Goal: Obtain resource: Download file/media

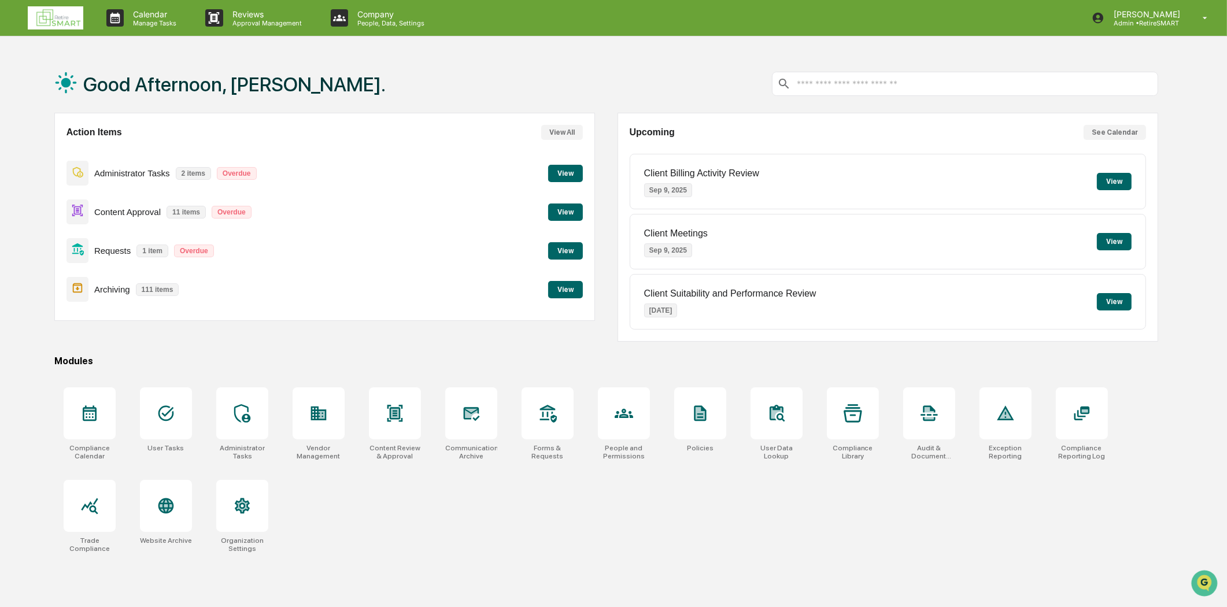
click at [576, 206] on button "View" at bounding box center [565, 212] width 35 height 17
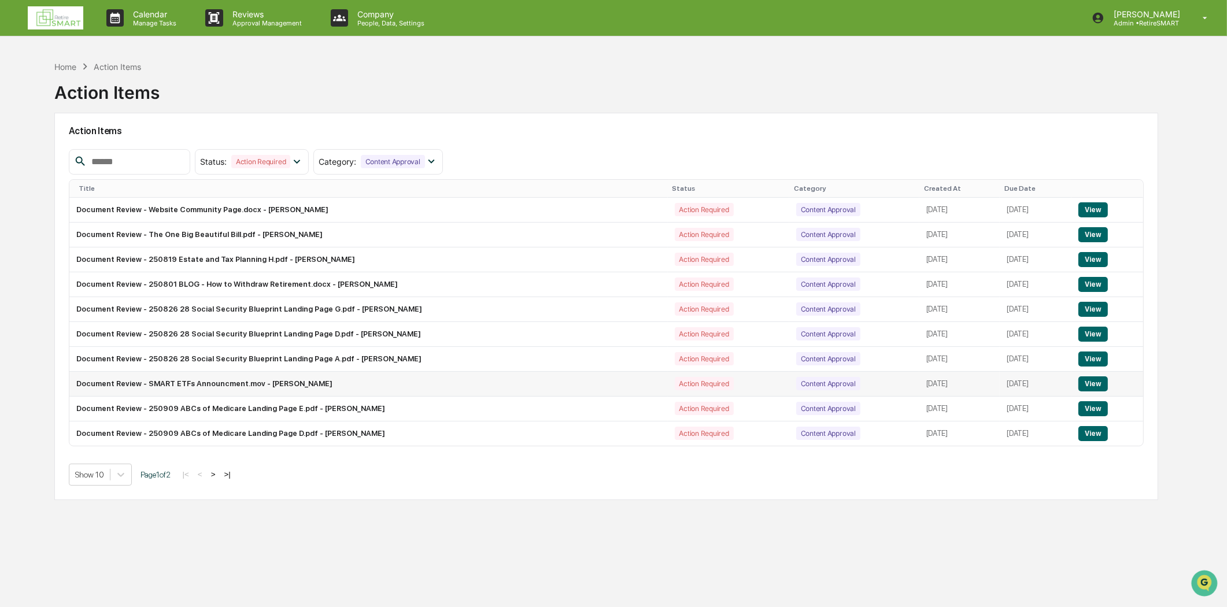
click at [1100, 389] on button "View" at bounding box center [1092, 383] width 29 height 15
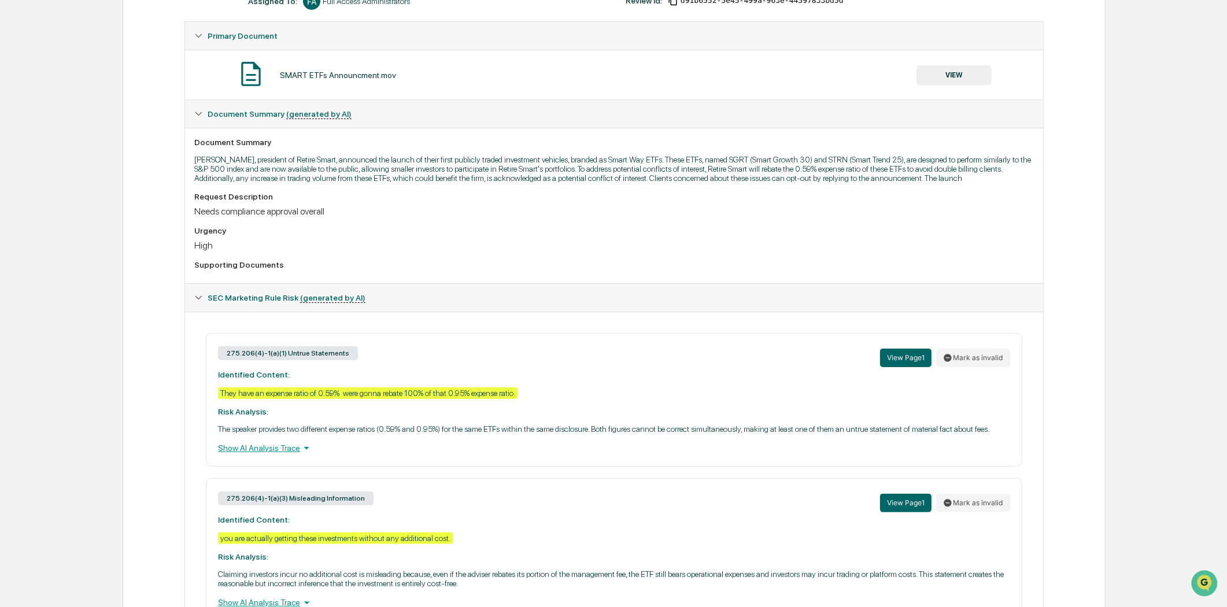
scroll to position [64, 0]
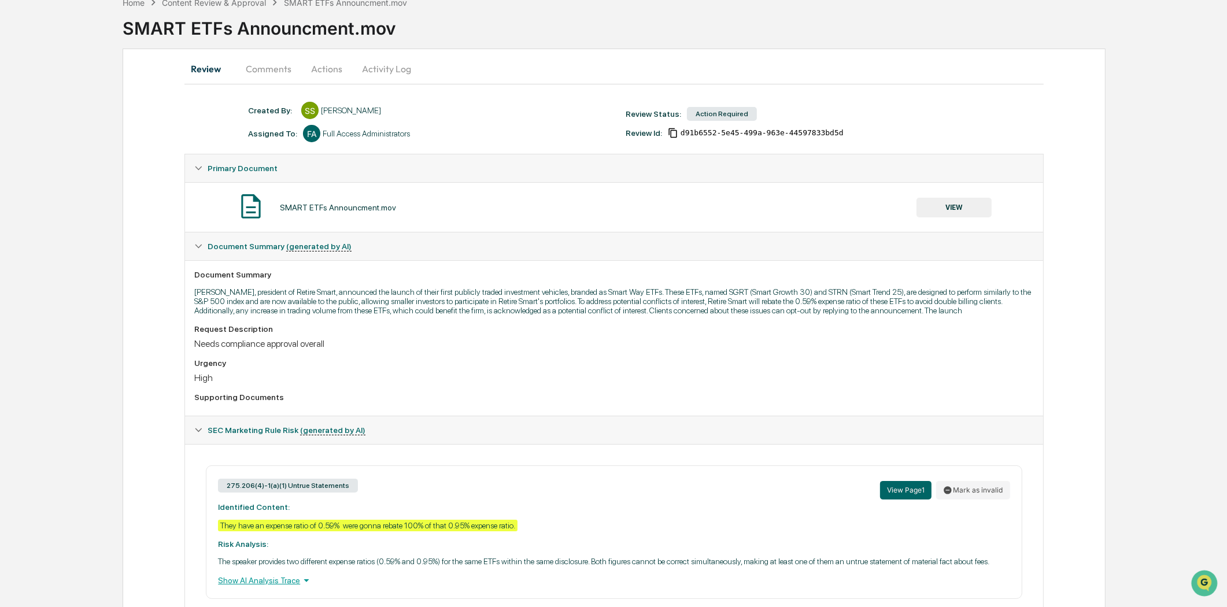
click at [958, 202] on button "VIEW" at bounding box center [953, 208] width 75 height 20
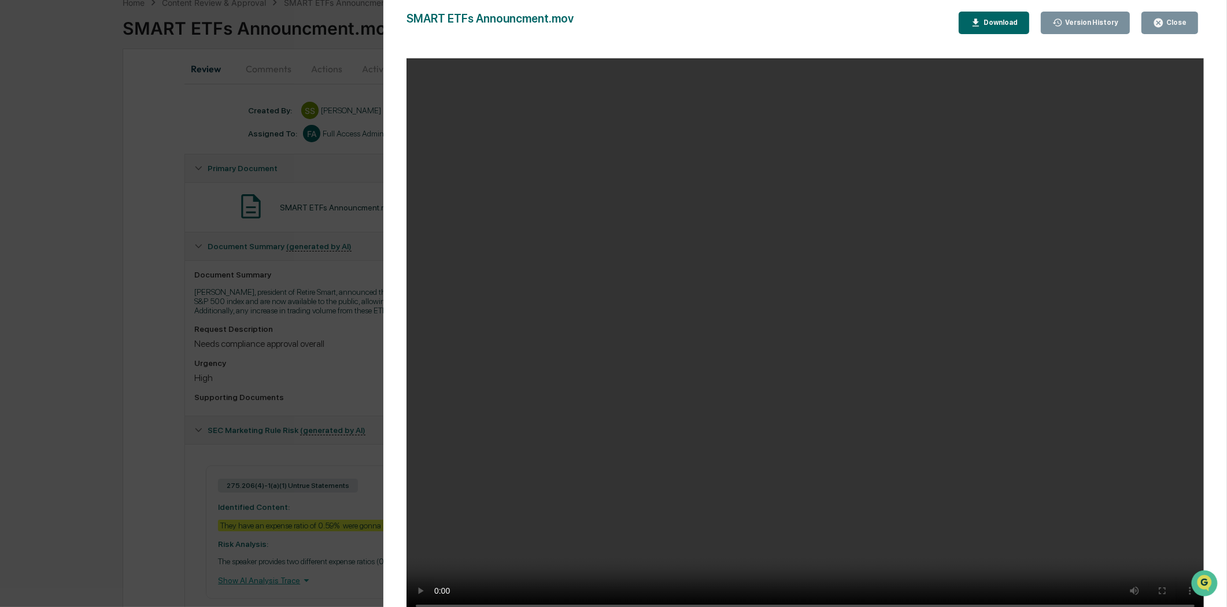
click at [1004, 26] on div "Download" at bounding box center [999, 23] width 36 height 8
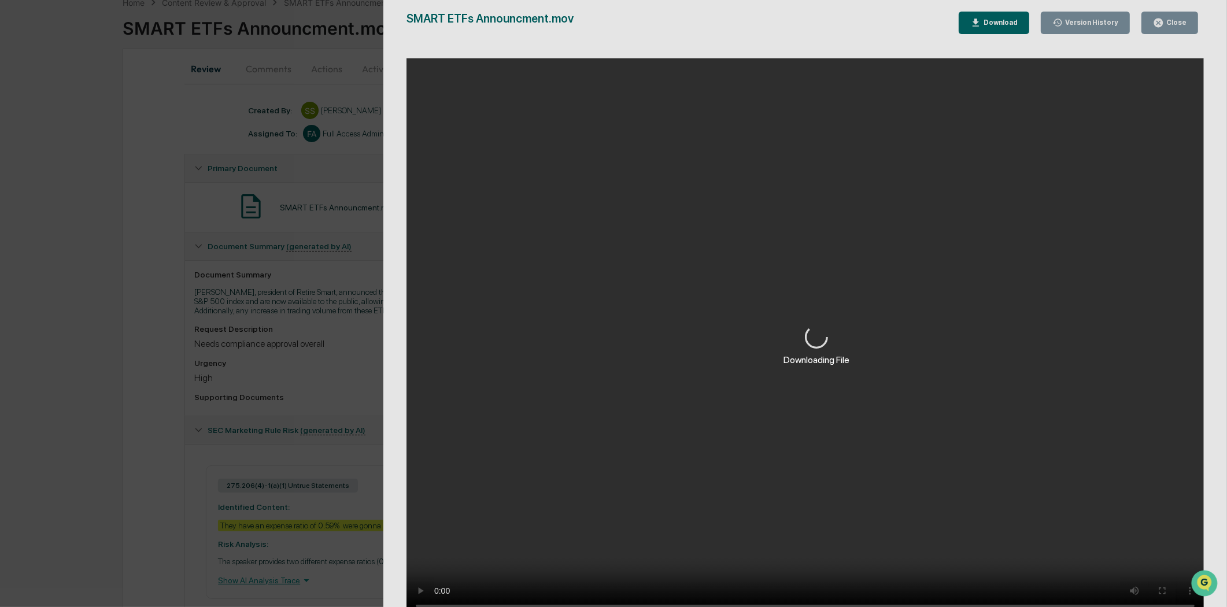
click at [420, 586] on div "Downloading File" at bounding box center [816, 345] width 867 height 691
click at [1163, 21] on div "Downloading File" at bounding box center [816, 345] width 867 height 691
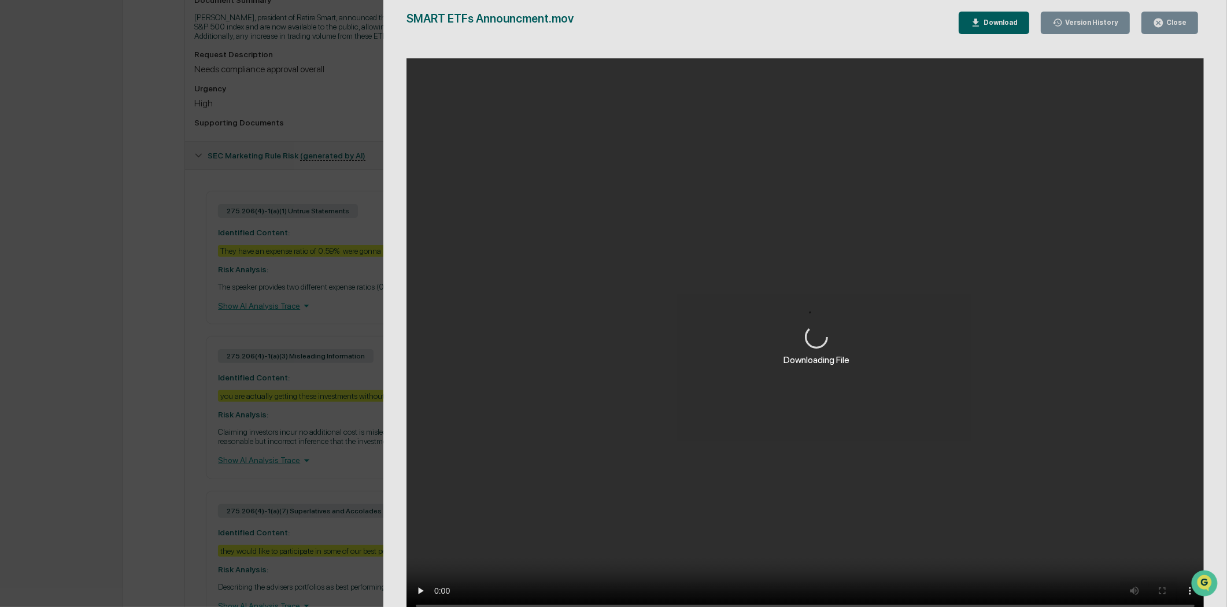
scroll to position [447, 0]
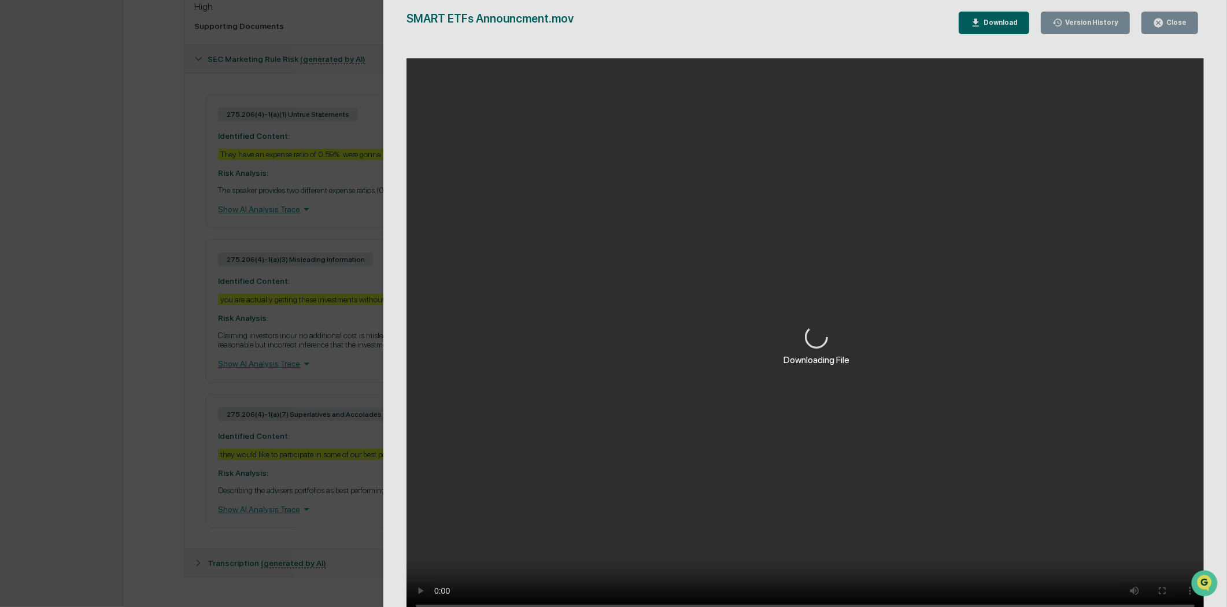
click at [423, 591] on div "Downloading File" at bounding box center [816, 345] width 867 height 691
click at [419, 588] on div "Downloading File" at bounding box center [816, 345] width 867 height 691
click at [1171, 21] on div "Downloading File" at bounding box center [816, 345] width 867 height 691
click at [1170, 21] on div "Downloading File" at bounding box center [816, 345] width 867 height 691
click at [1171, 20] on div "Downloading File" at bounding box center [816, 345] width 867 height 691
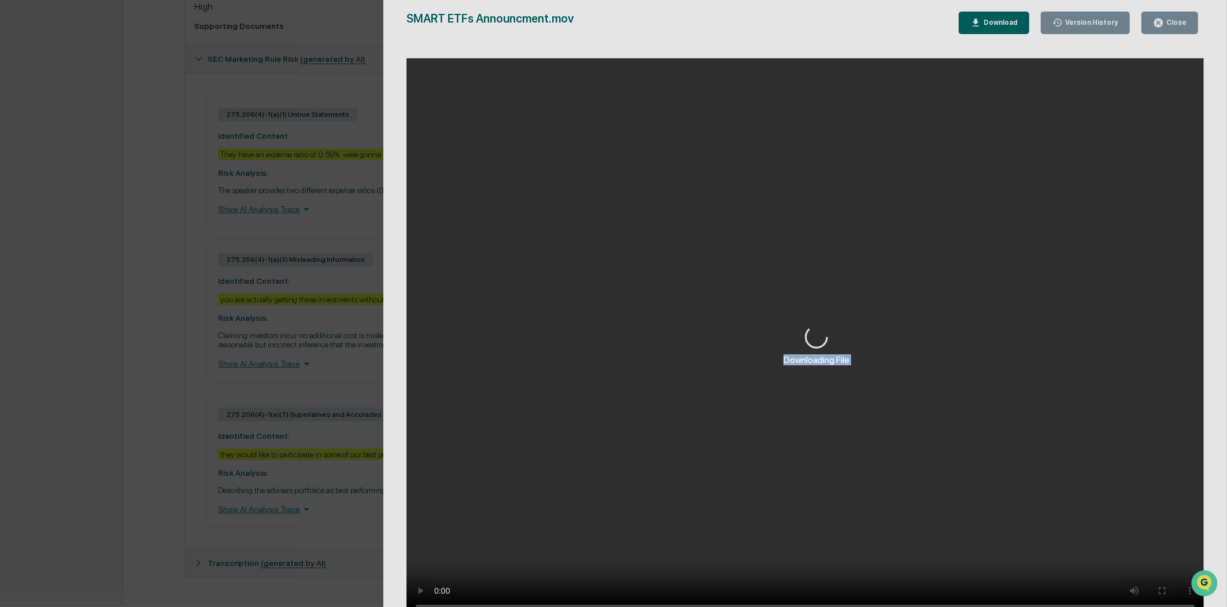
click at [846, 358] on div "Downloading File" at bounding box center [816, 359] width 66 height 11
click at [828, 93] on div "Downloading File" at bounding box center [816, 345] width 867 height 691
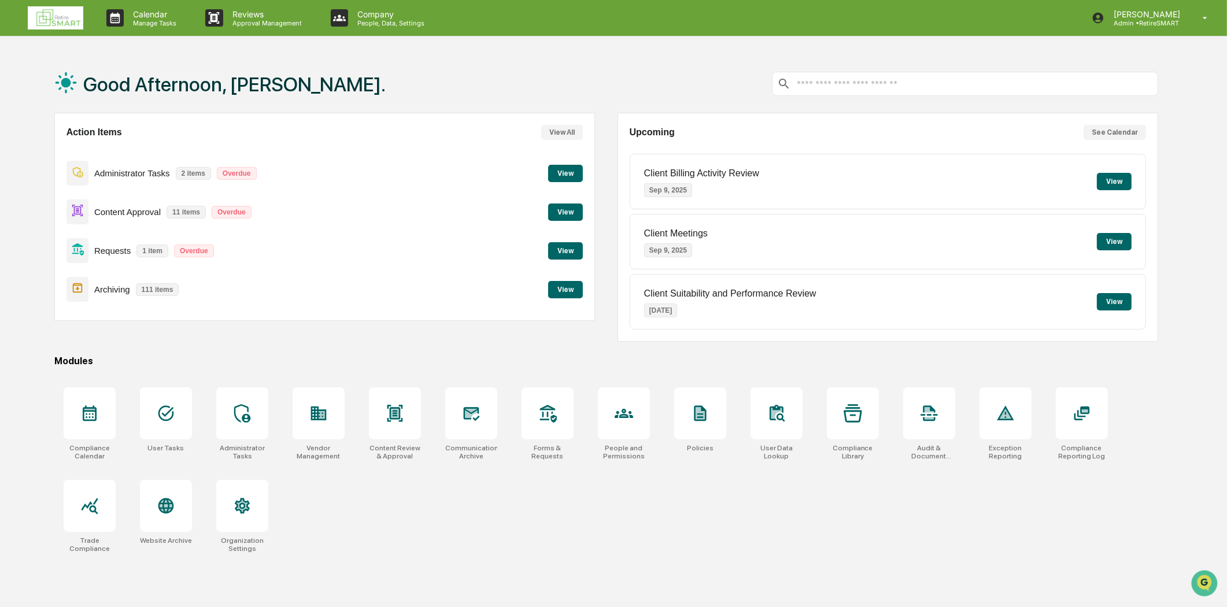
click at [563, 214] on button "View" at bounding box center [565, 212] width 35 height 17
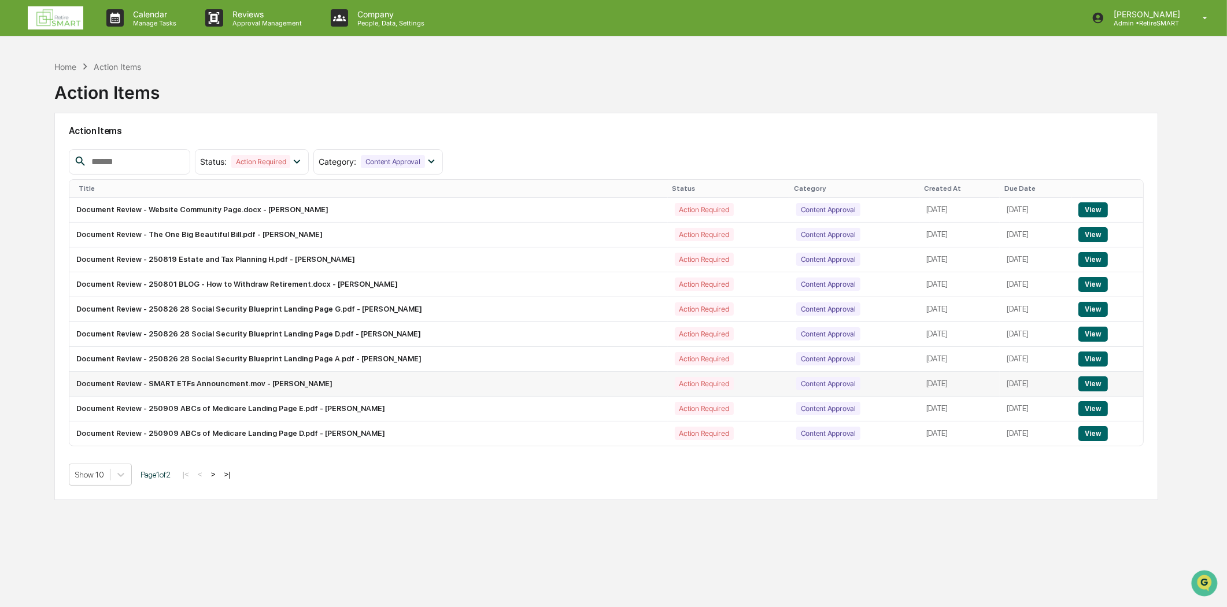
click at [379, 394] on td "Document Review - SMART ETFs Announcment.mov - [PERSON_NAME]" at bounding box center [368, 384] width 598 height 25
click at [1082, 386] on button "View" at bounding box center [1092, 383] width 29 height 15
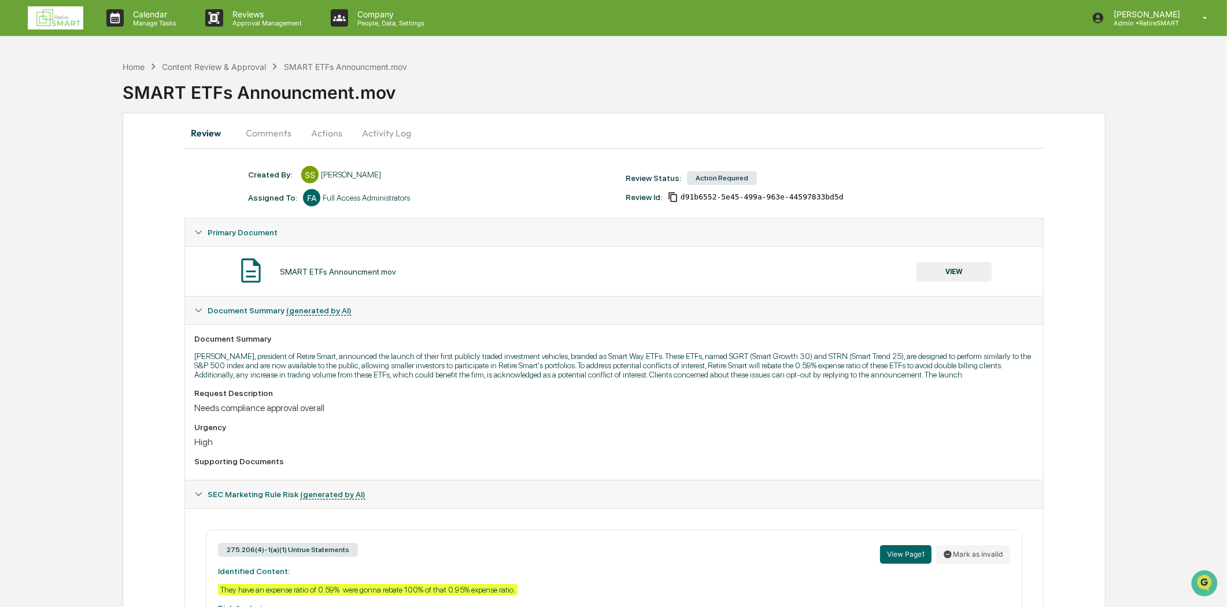
click at [958, 269] on button "VIEW" at bounding box center [953, 272] width 75 height 20
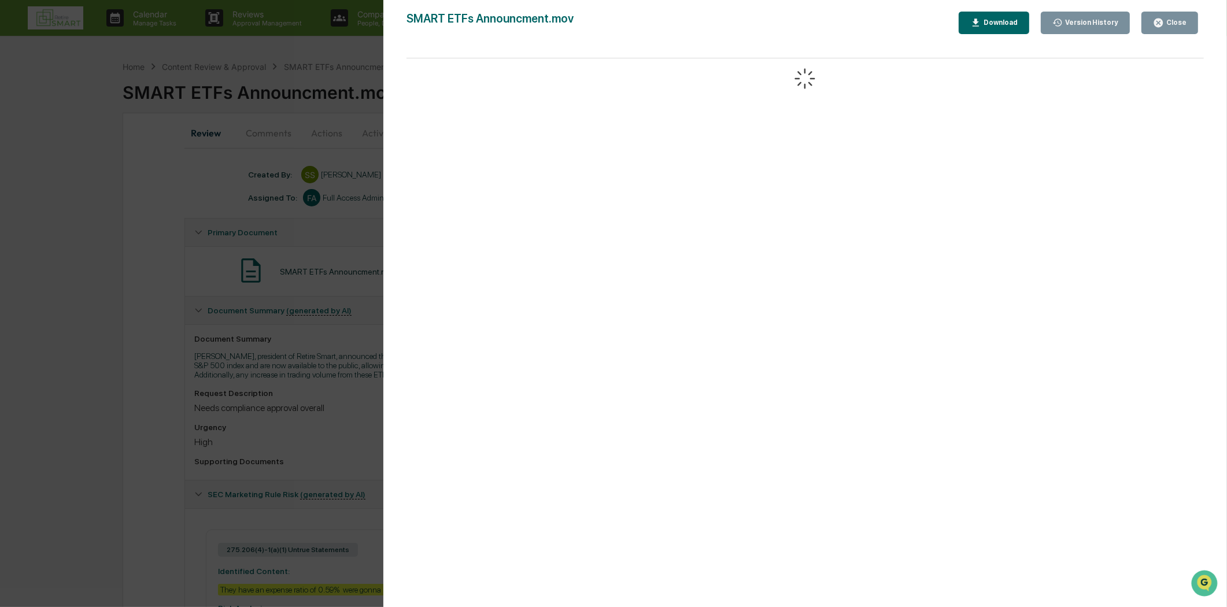
click at [1169, 21] on div "Close" at bounding box center [1175, 23] width 23 height 8
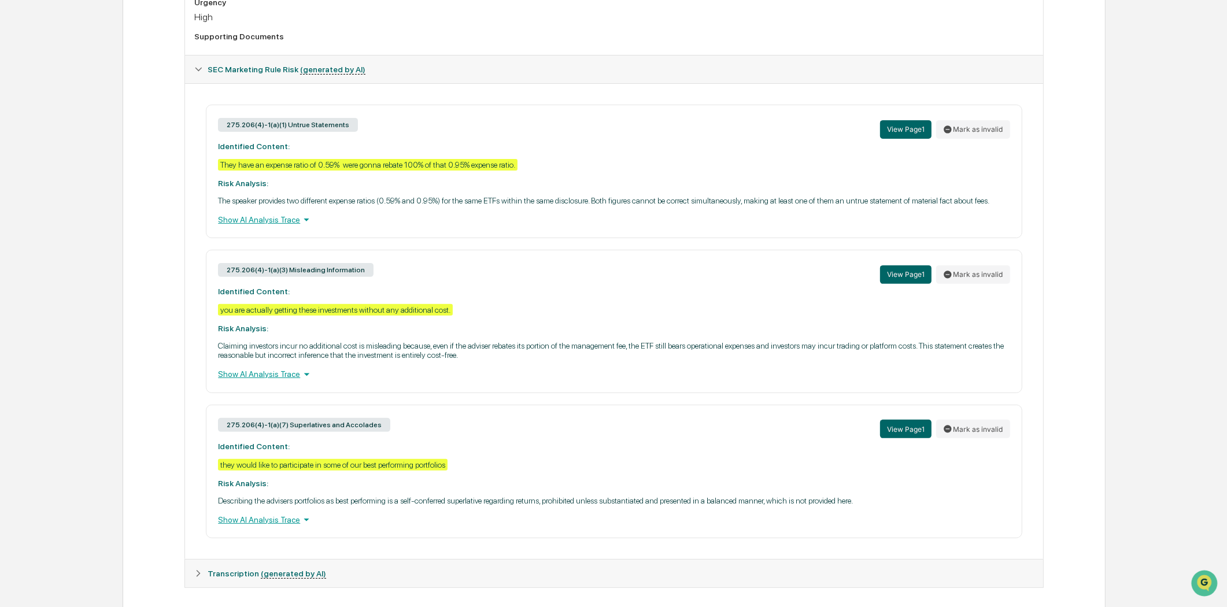
scroll to position [447, 0]
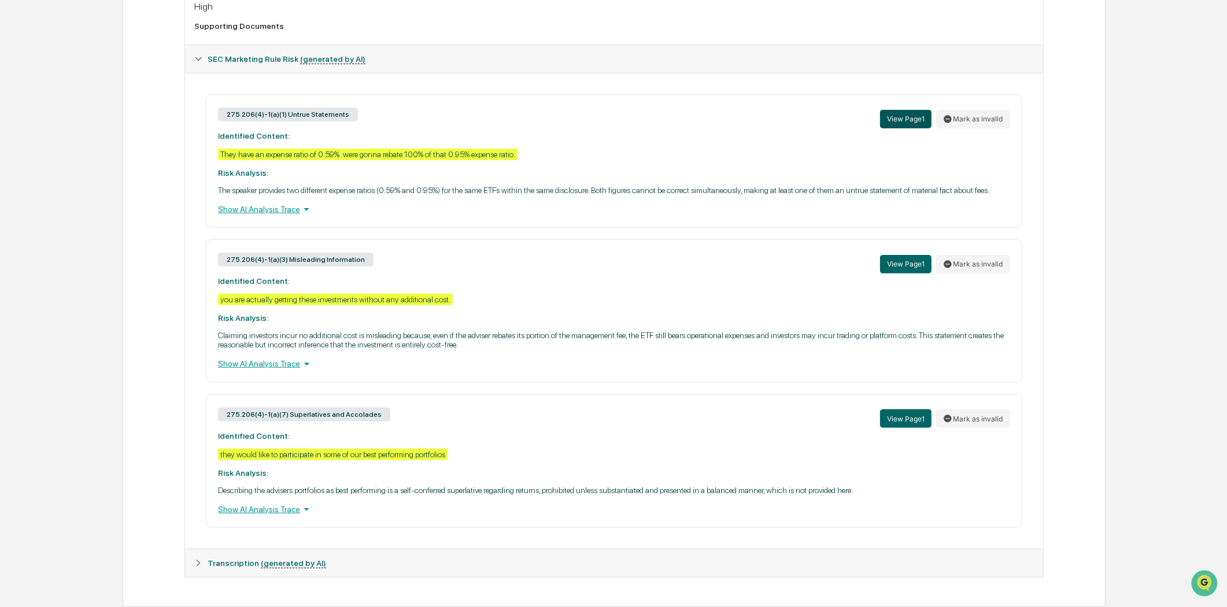
click at [907, 117] on button "View Page 1" at bounding box center [905, 119] width 51 height 19
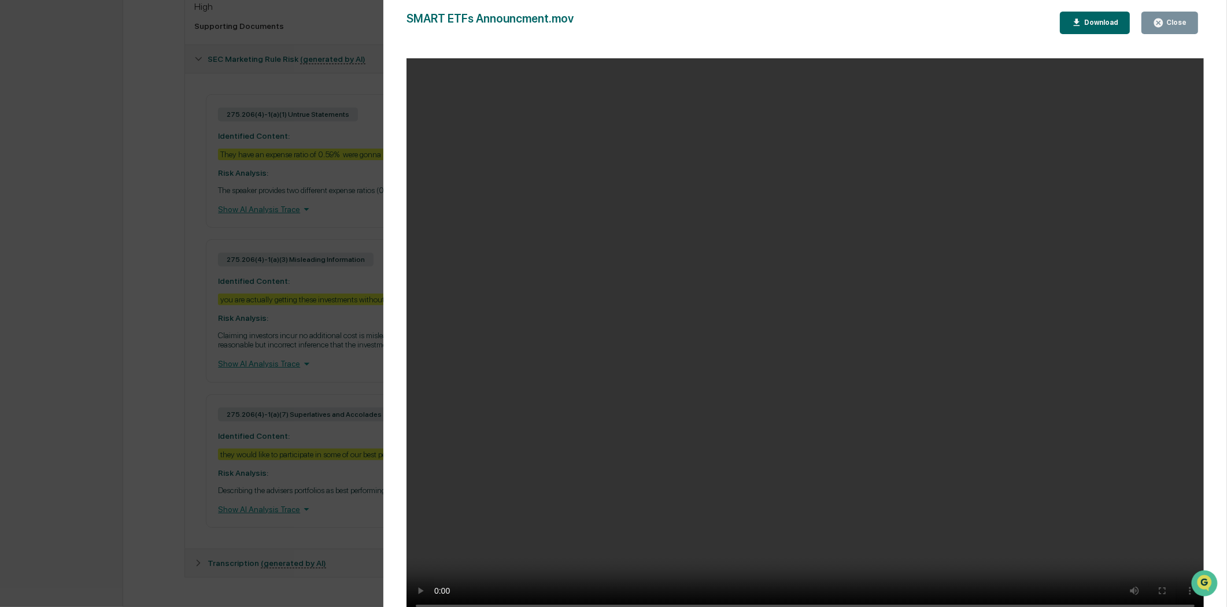
click at [1182, 28] on button "Close" at bounding box center [1169, 23] width 57 height 23
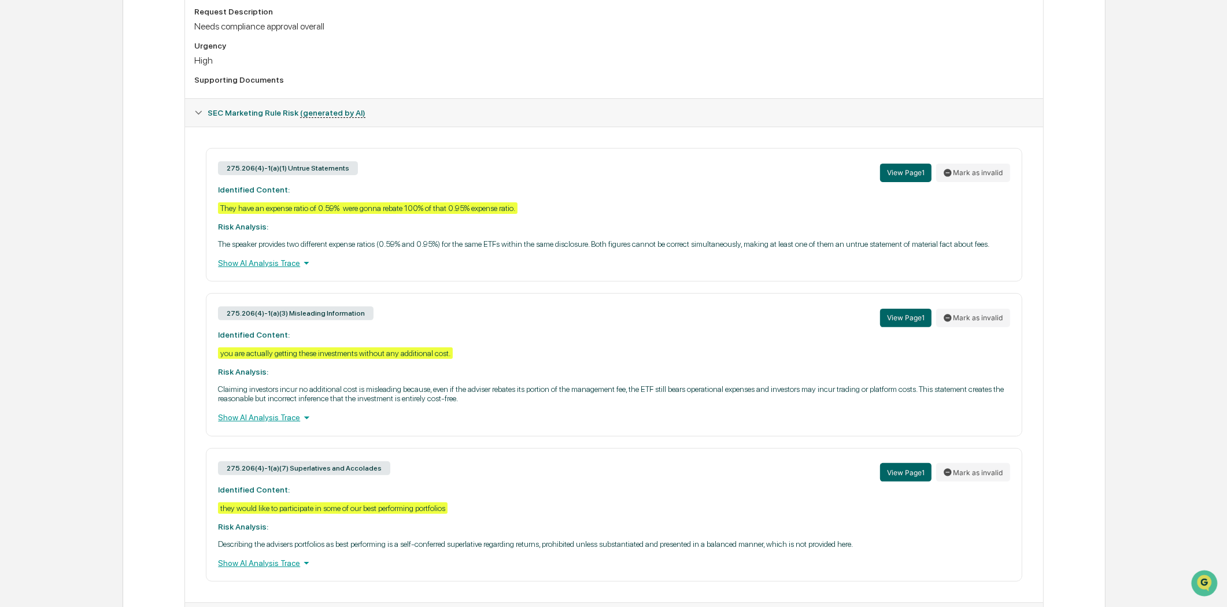
scroll to position [385, 0]
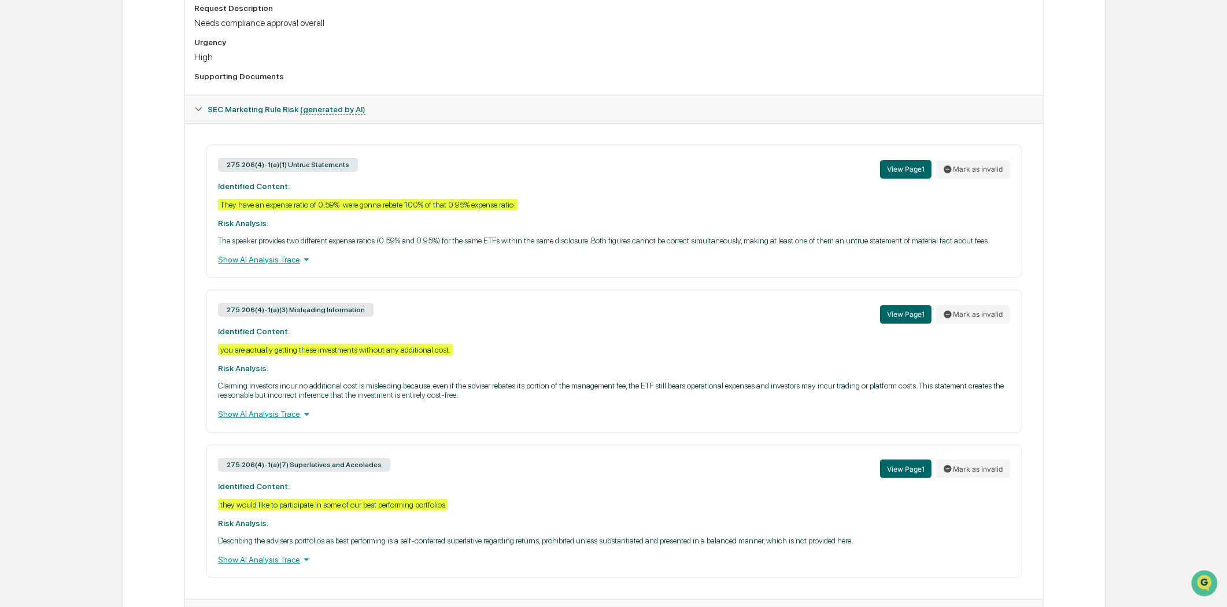
drag, startPoint x: 457, startPoint y: 357, endPoint x: 438, endPoint y: 352, distance: 20.3
click at [438, 352] on div "275.206(4)-1(a)(3) Misleading Information View Page 1 Mark as invalid Identifie…" at bounding box center [614, 361] width 816 height 143
click at [469, 349] on div "275.206(4)-1(a)(3) Misleading Information View Page 1 Mark as invalid Identifie…" at bounding box center [614, 361] width 816 height 143
drag, startPoint x: 479, startPoint y: 376, endPoint x: 209, endPoint y: 355, distance: 270.8
click at [209, 355] on div "275.206(4)-1(a)(3) Misleading Information View Page 1 Mark as invalid Identifie…" at bounding box center [614, 361] width 816 height 143
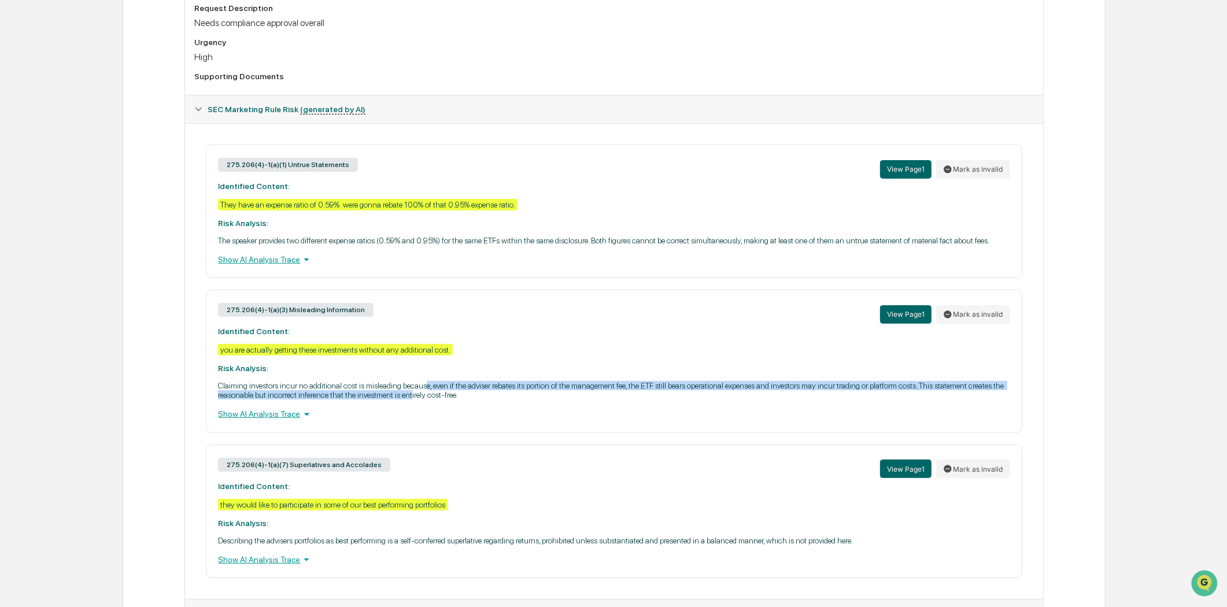
drag, startPoint x: 426, startPoint y: 399, endPoint x: 426, endPoint y: 387, distance: 11.6
click at [426, 387] on div "275.206(4)-1(a)(3) Misleading Information View Page 1 Mark as invalid Identifie…" at bounding box center [614, 361] width 816 height 143
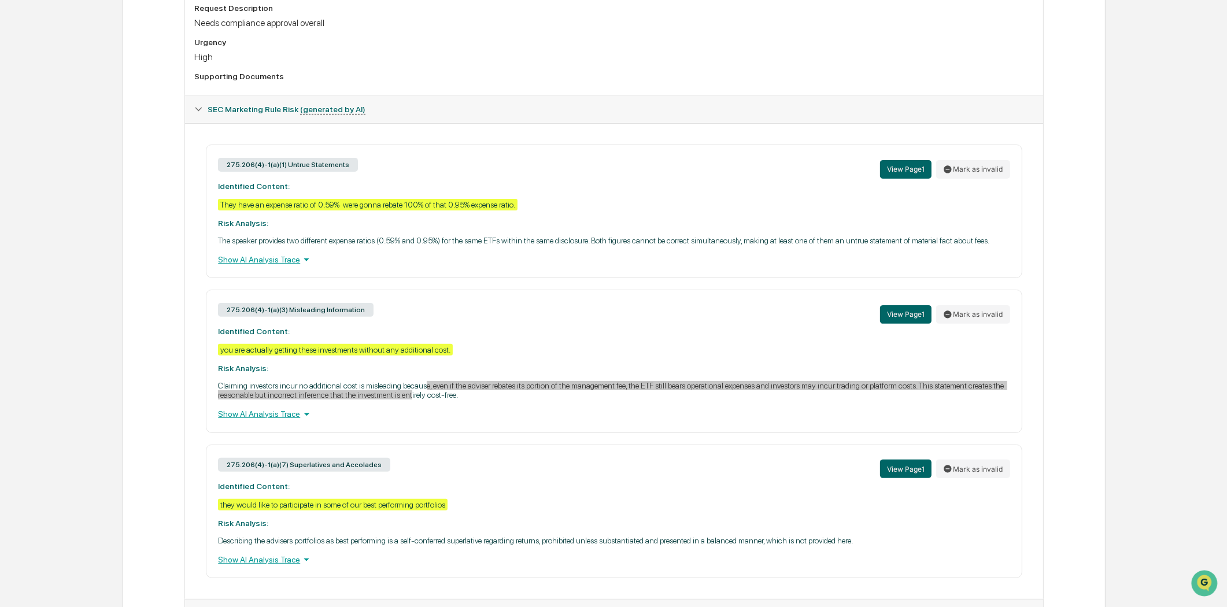
scroll to position [447, 0]
